Goal: Information Seeking & Learning: Learn about a topic

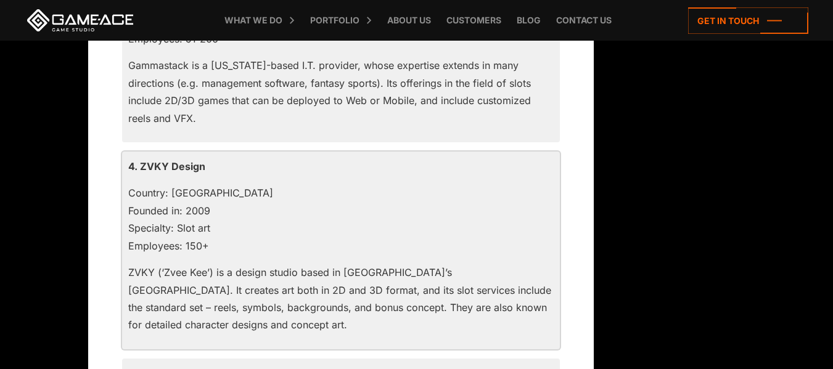
scroll to position [1665, 0]
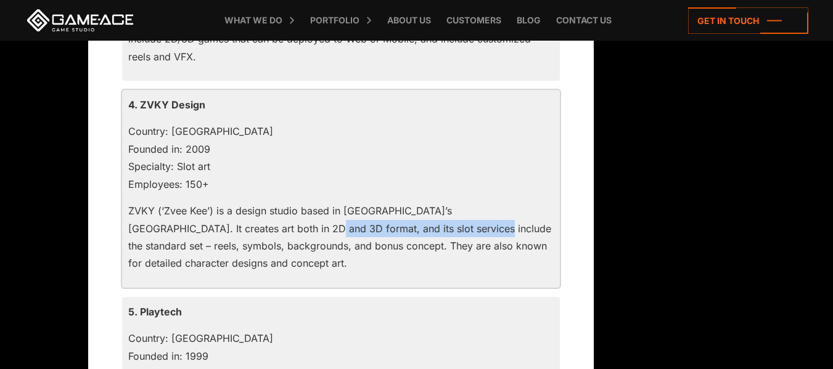
drag, startPoint x: 197, startPoint y: 226, endPoint x: 358, endPoint y: 231, distance: 161.0
click at [358, 231] on p "ZVKY (‘Zvee Kee’) is a design studio based in [GEOGRAPHIC_DATA]’s [GEOGRAPHIC_D…" at bounding box center [340, 237] width 425 height 70
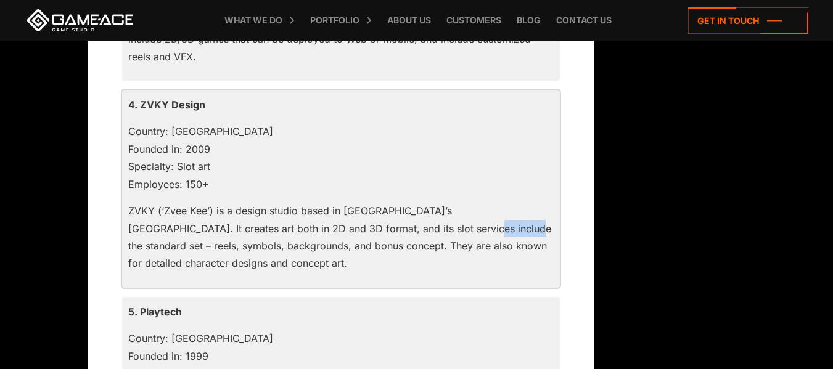
click at [358, 231] on p "ZVKY (‘Zvee Kee’) is a design studio based in [GEOGRAPHIC_DATA]’s [GEOGRAPHIC_D…" at bounding box center [340, 237] width 425 height 70
click at [267, 189] on p "Country: [GEOGRAPHIC_DATA] Founded in: 2009 Specialty: Slot art Employees: 150+" at bounding box center [340, 158] width 425 height 70
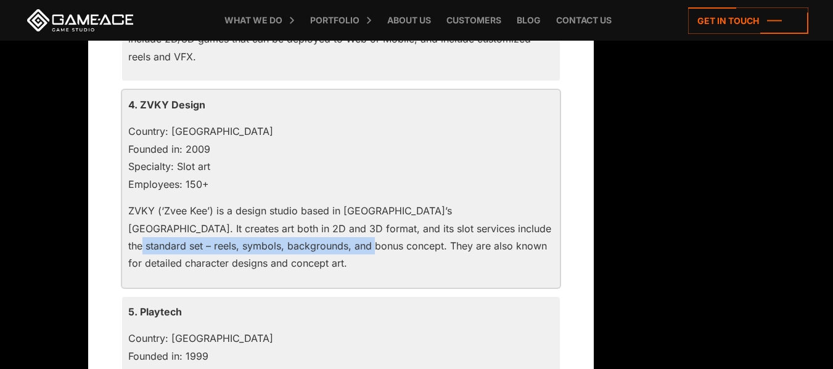
drag, startPoint x: 417, startPoint y: 230, endPoint x: 293, endPoint y: 246, distance: 125.0
click at [293, 246] on p "ZVKY (‘Zvee Kee’) is a design studio based in [GEOGRAPHIC_DATA]’s [GEOGRAPHIC_D…" at bounding box center [340, 237] width 425 height 70
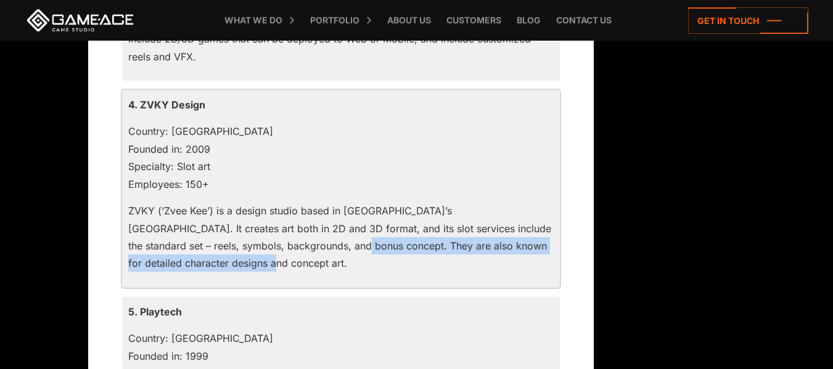
drag, startPoint x: 287, startPoint y: 245, endPoint x: 369, endPoint y: 258, distance: 83.0
click at [369, 258] on p "ZVKY (‘Zvee Kee’) is a design studio based in [GEOGRAPHIC_DATA]’s [GEOGRAPHIC_D…" at bounding box center [340, 237] width 425 height 70
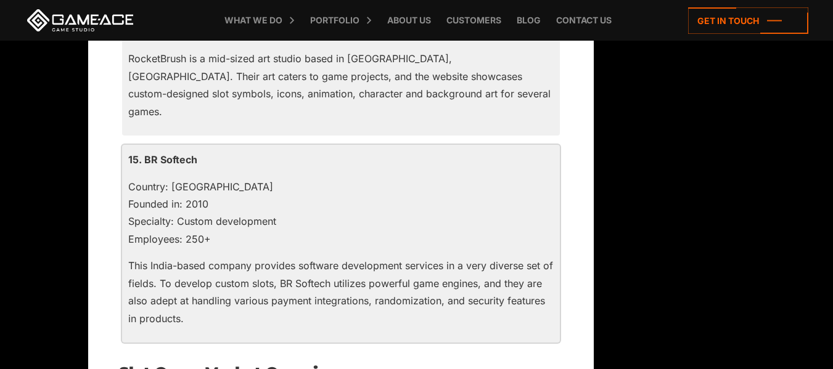
scroll to position [3823, 0]
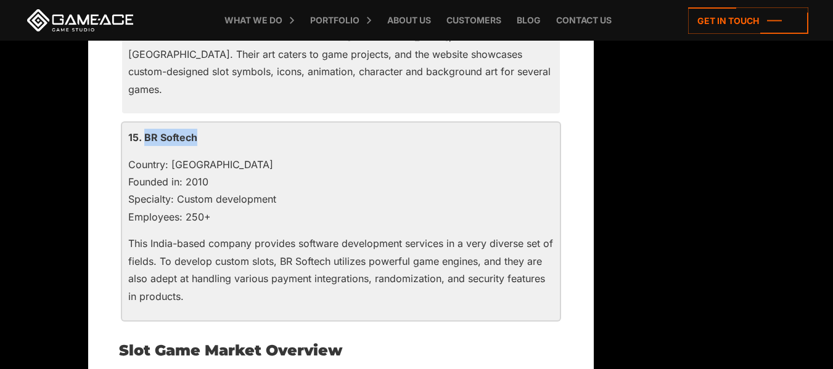
drag, startPoint x: 143, startPoint y: 121, endPoint x: 198, endPoint y: 122, distance: 54.9
click at [198, 129] on p "15. BR Softech" at bounding box center [340, 137] width 425 height 17
copy p "BR Softech"
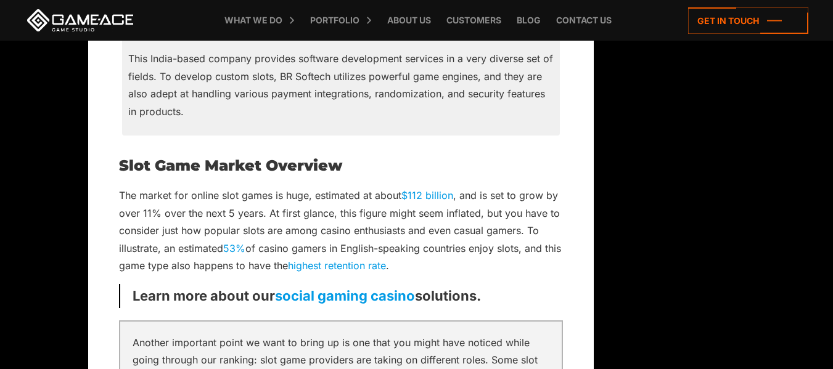
click at [336, 203] on p "The market for online slot games is huge, estimated at about $112 billion , and…" at bounding box center [341, 231] width 444 height 88
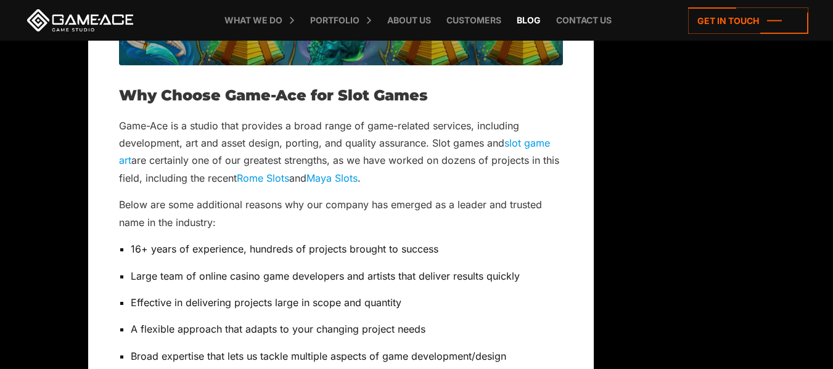
scroll to position [4563, 0]
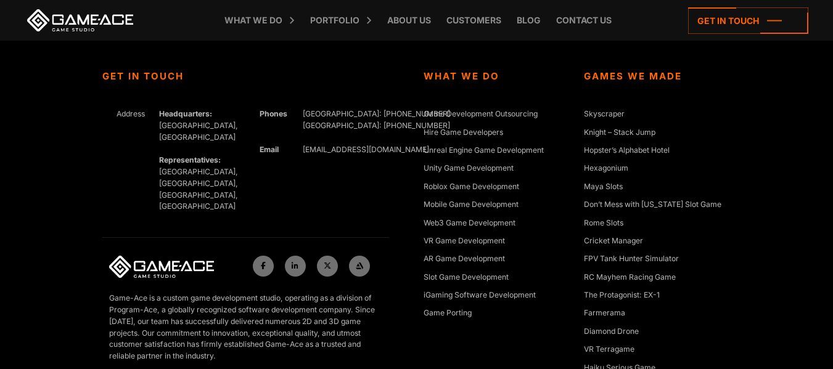
scroll to position [5488, 0]
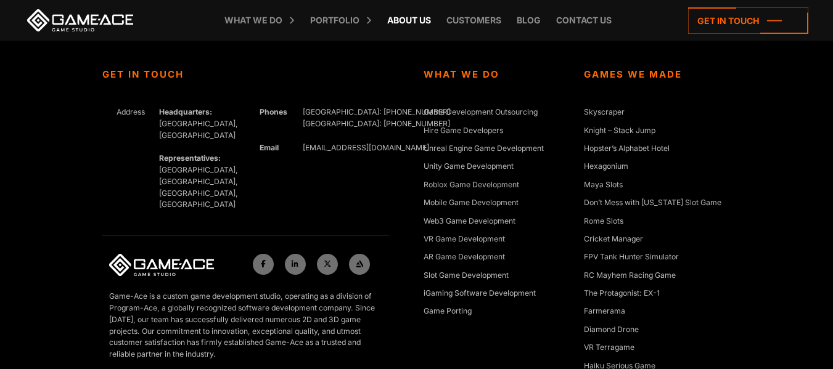
click at [408, 19] on link "About Us" at bounding box center [409, 20] width 56 height 41
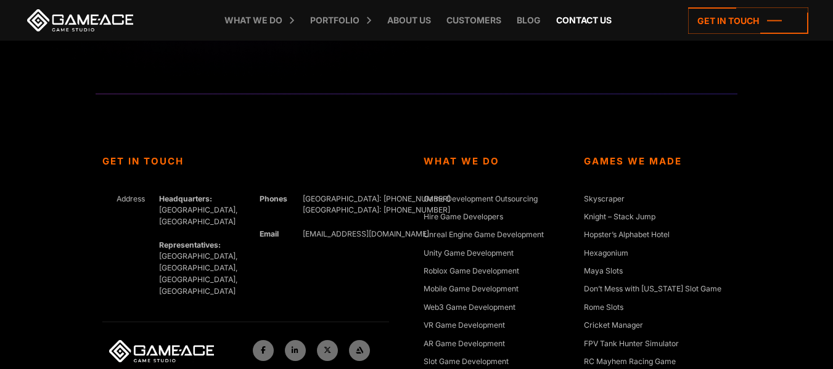
scroll to position [4610, 0]
